Goal: Information Seeking & Learning: Find specific fact

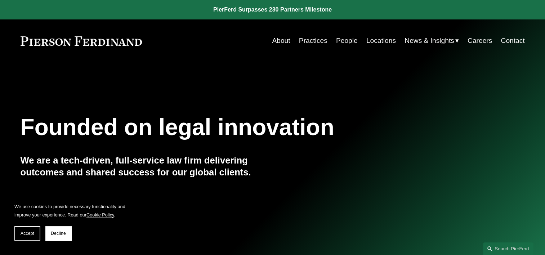
click at [340, 40] on link "People" at bounding box center [347, 41] width 22 height 14
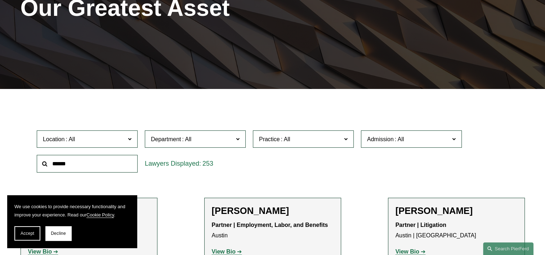
scroll to position [120, 0]
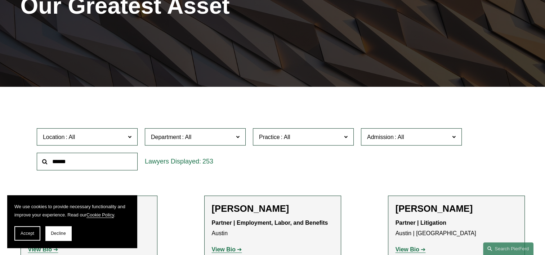
click at [97, 160] on input "text" at bounding box center [87, 162] width 101 height 18
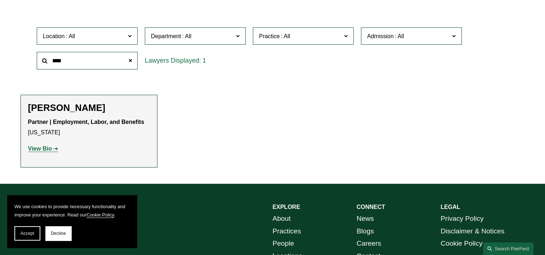
scroll to position [228, 0]
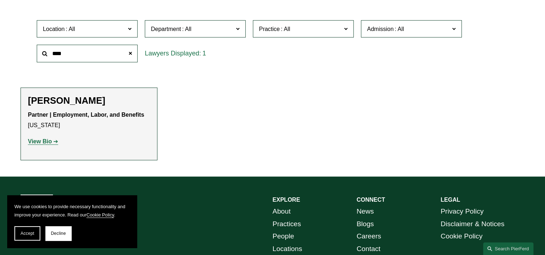
type input "****"
click at [37, 141] on strong "View Bio" at bounding box center [40, 141] width 24 height 6
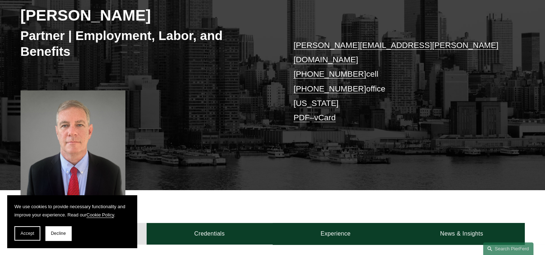
scroll to position [120, 0]
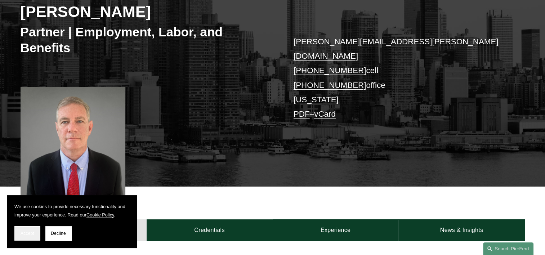
click at [35, 234] on button "Accept" at bounding box center [27, 233] width 26 height 14
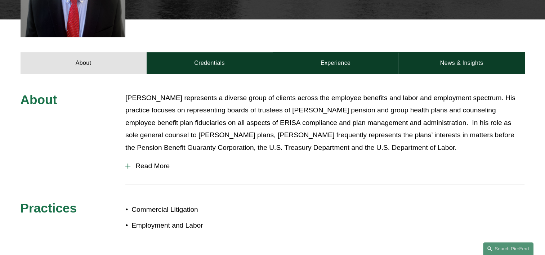
scroll to position [288, 0]
